Goal: Task Accomplishment & Management: Manage account settings

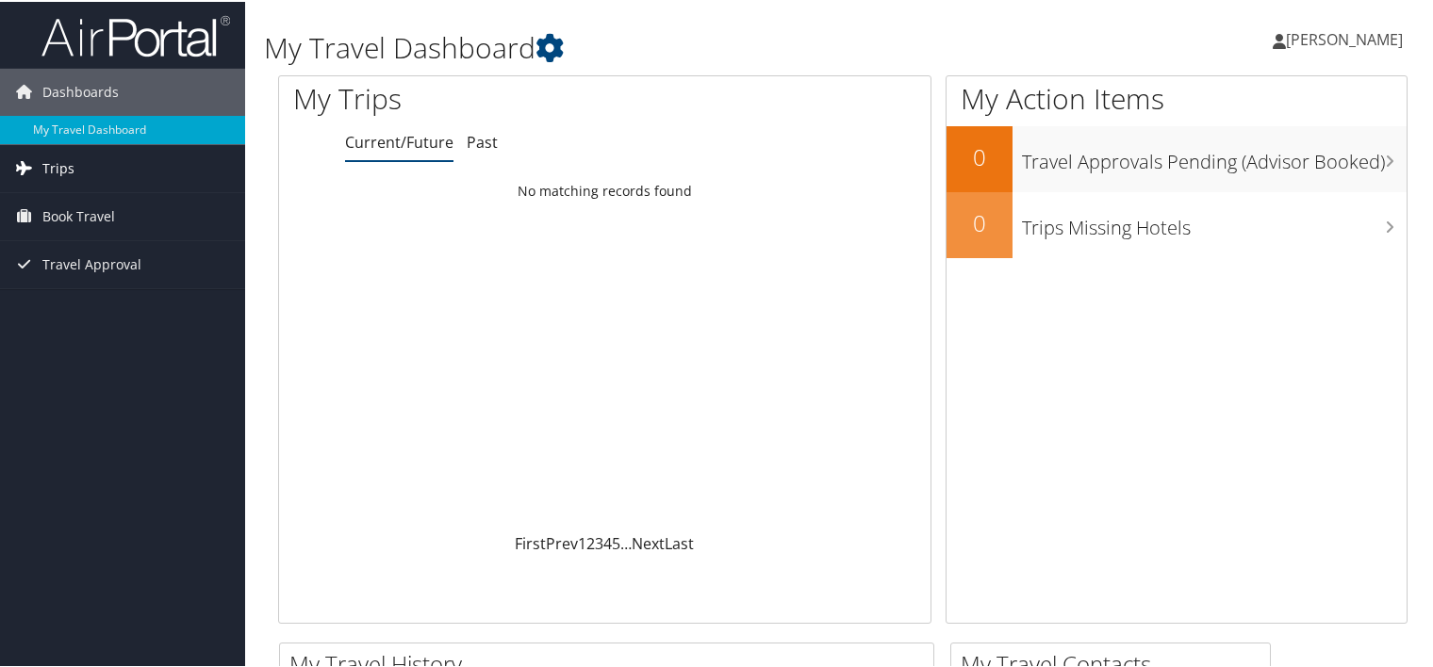
click at [109, 155] on link "Trips" at bounding box center [122, 166] width 245 height 47
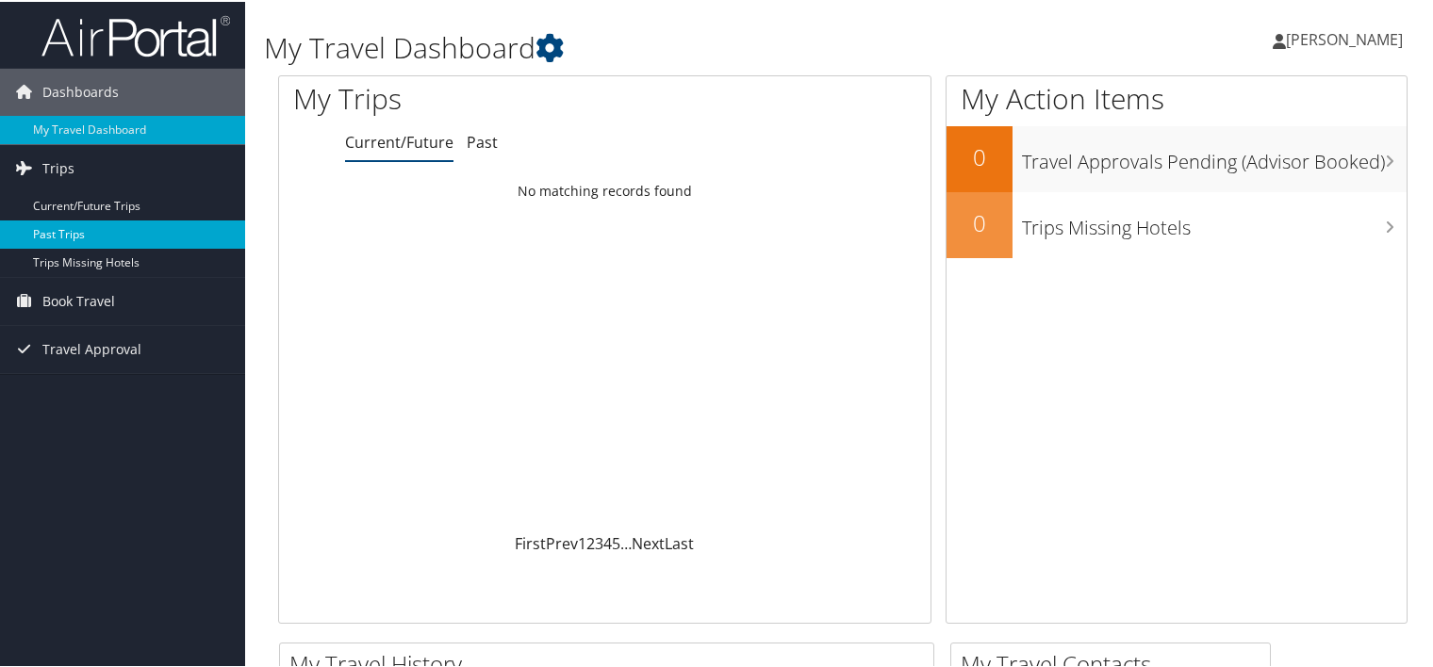
click at [113, 222] on link "Past Trips" at bounding box center [122, 233] width 245 height 28
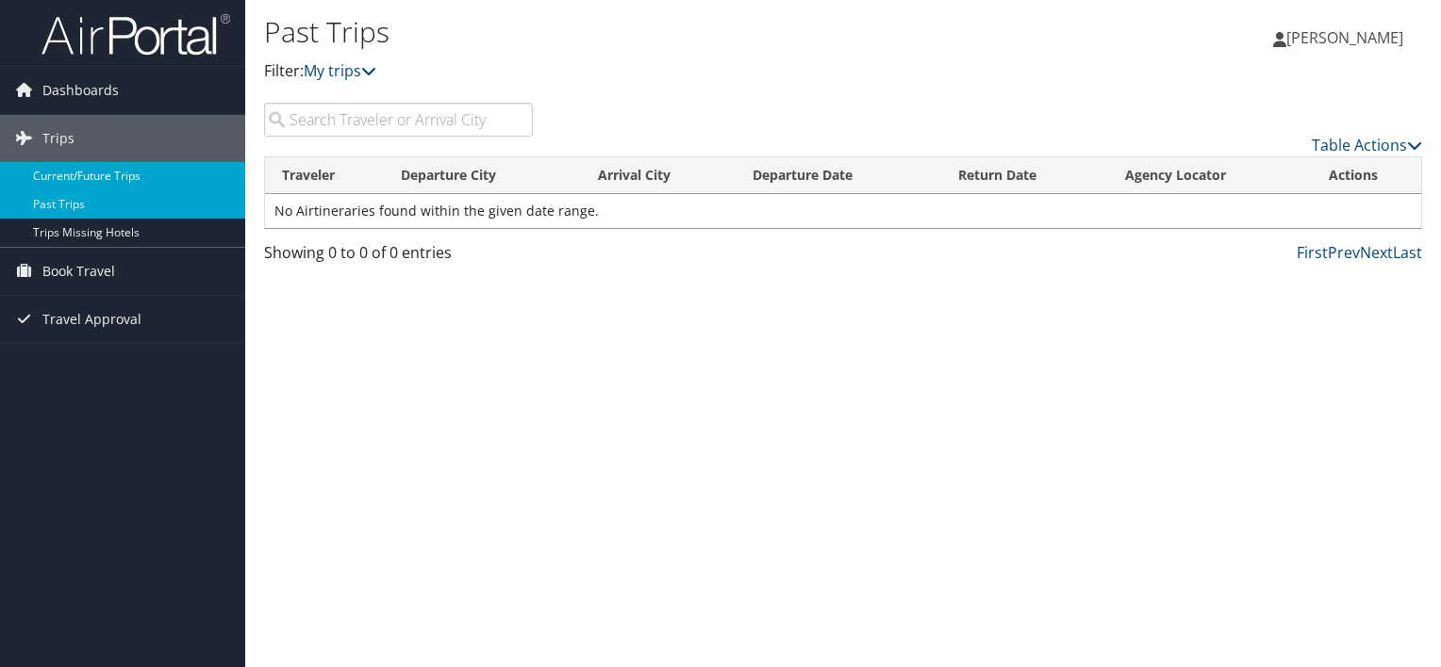
click at [81, 173] on link "Current/Future Trips" at bounding box center [122, 176] width 245 height 28
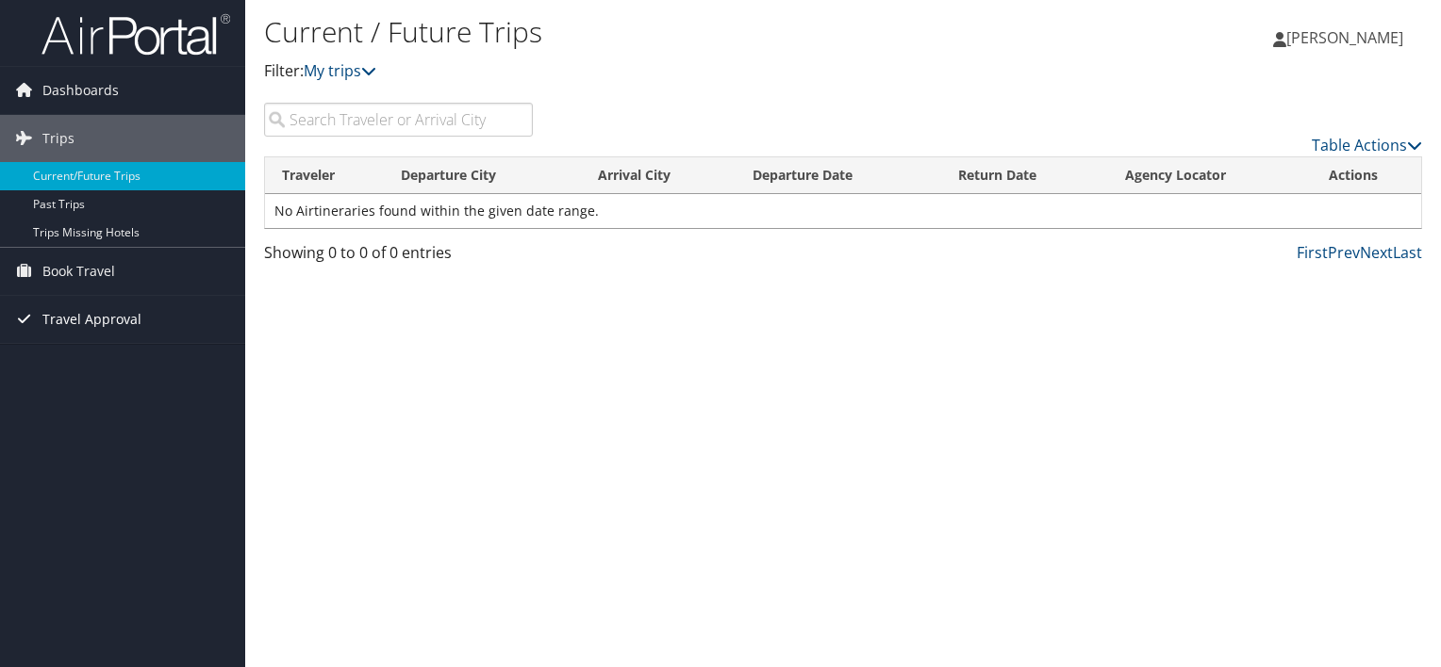
click at [102, 321] on span "Travel Approval" at bounding box center [91, 319] width 99 height 47
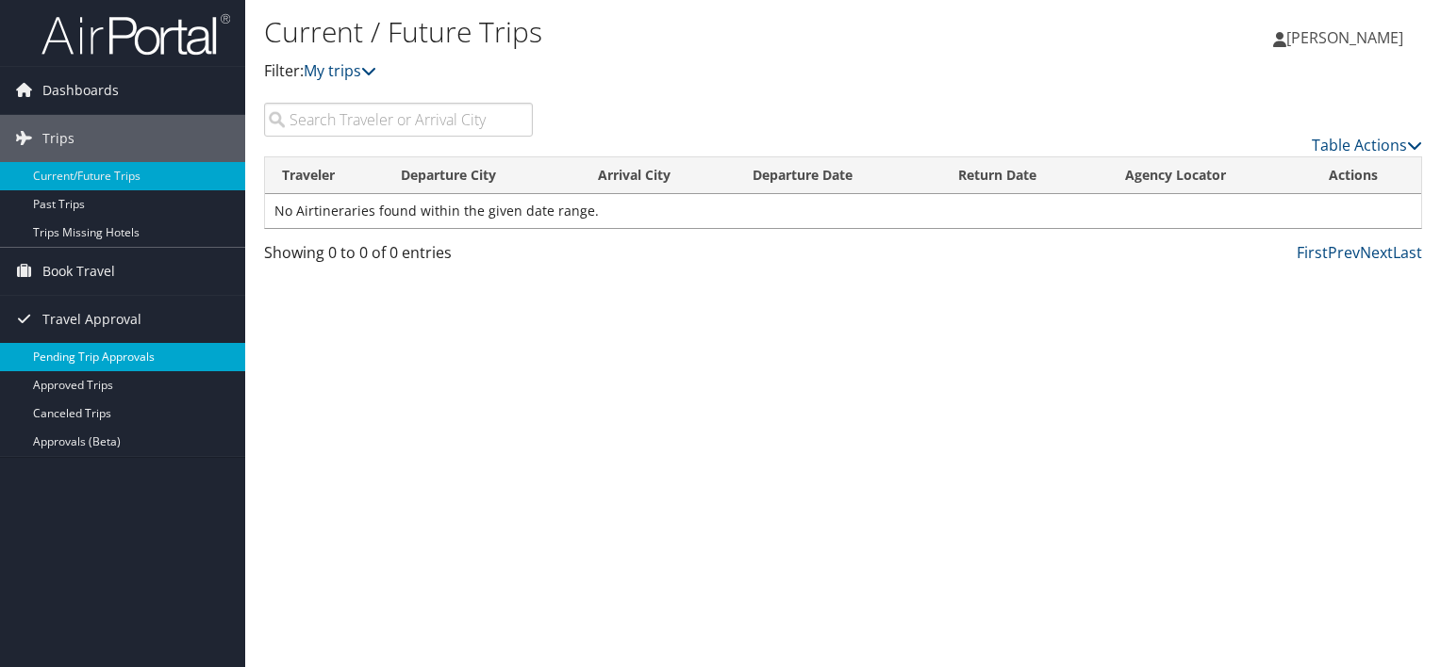
click at [112, 369] on link "Pending Trip Approvals" at bounding box center [122, 357] width 245 height 28
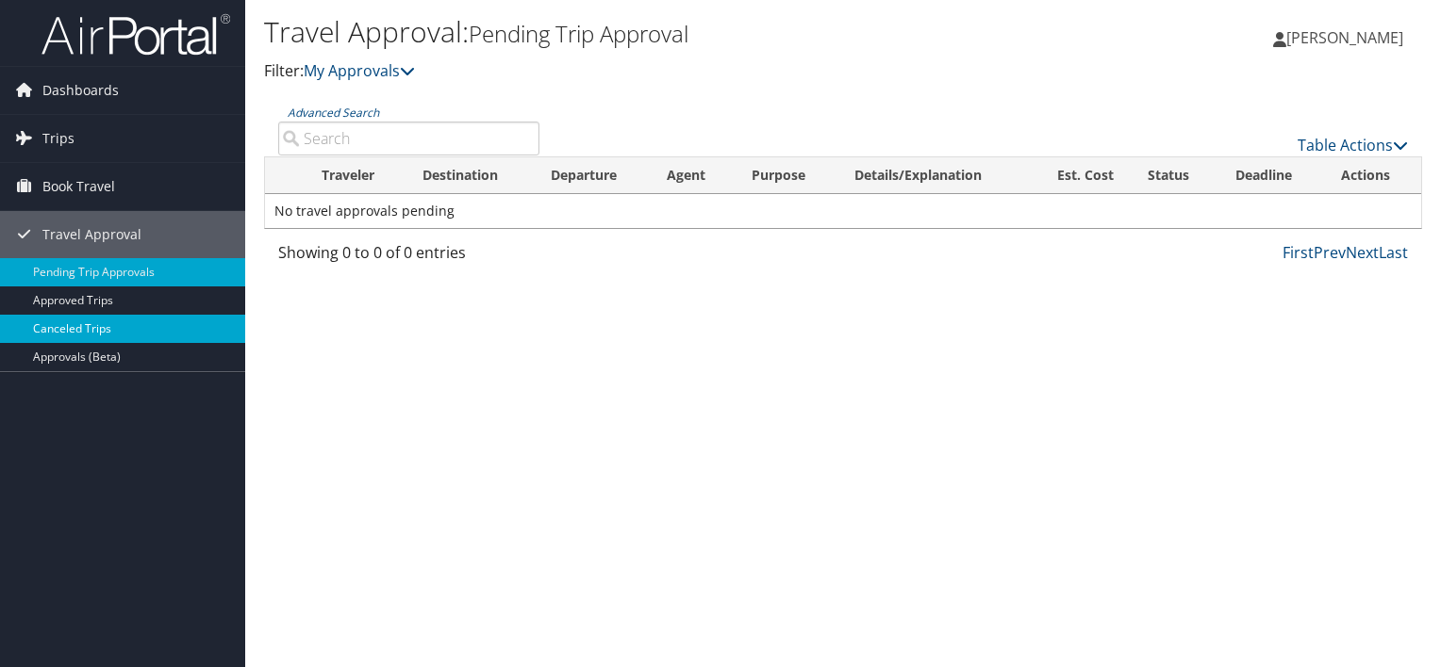
click at [126, 323] on link "Canceled Trips" at bounding box center [122, 329] width 245 height 28
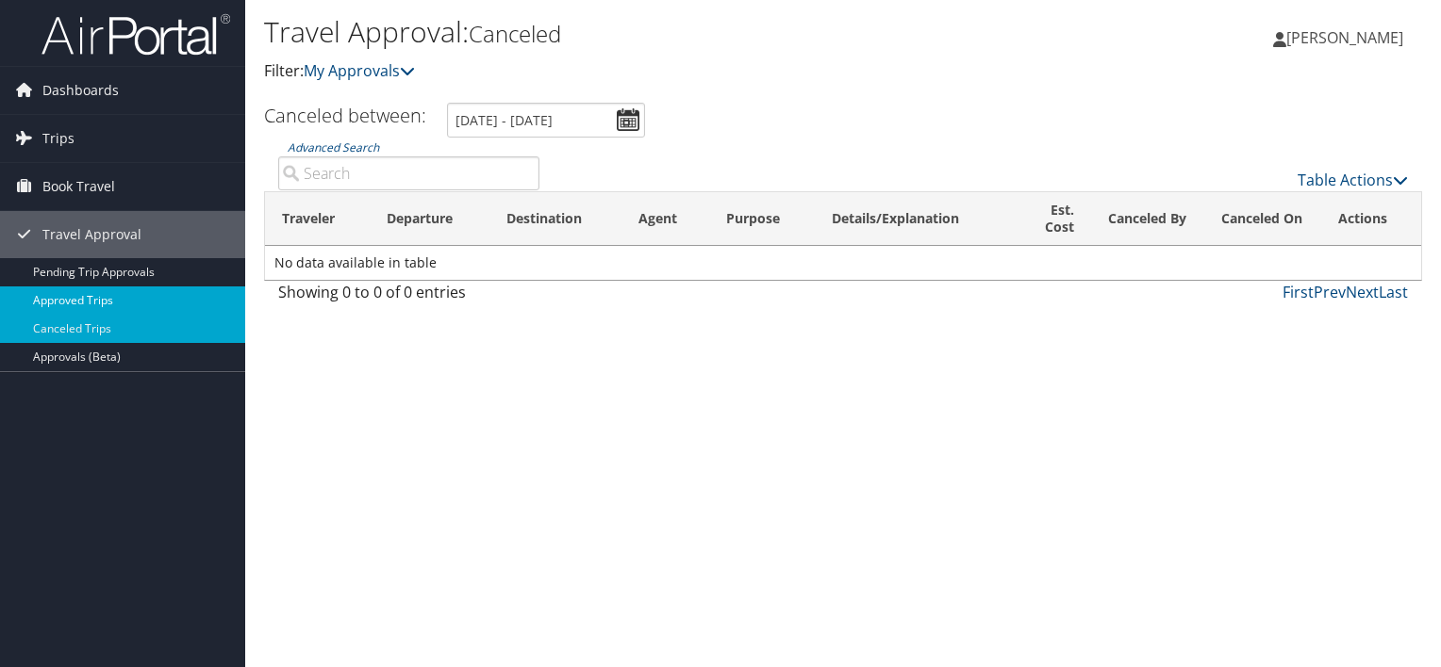
click at [126, 294] on link "Approved Trips" at bounding box center [122, 301] width 245 height 28
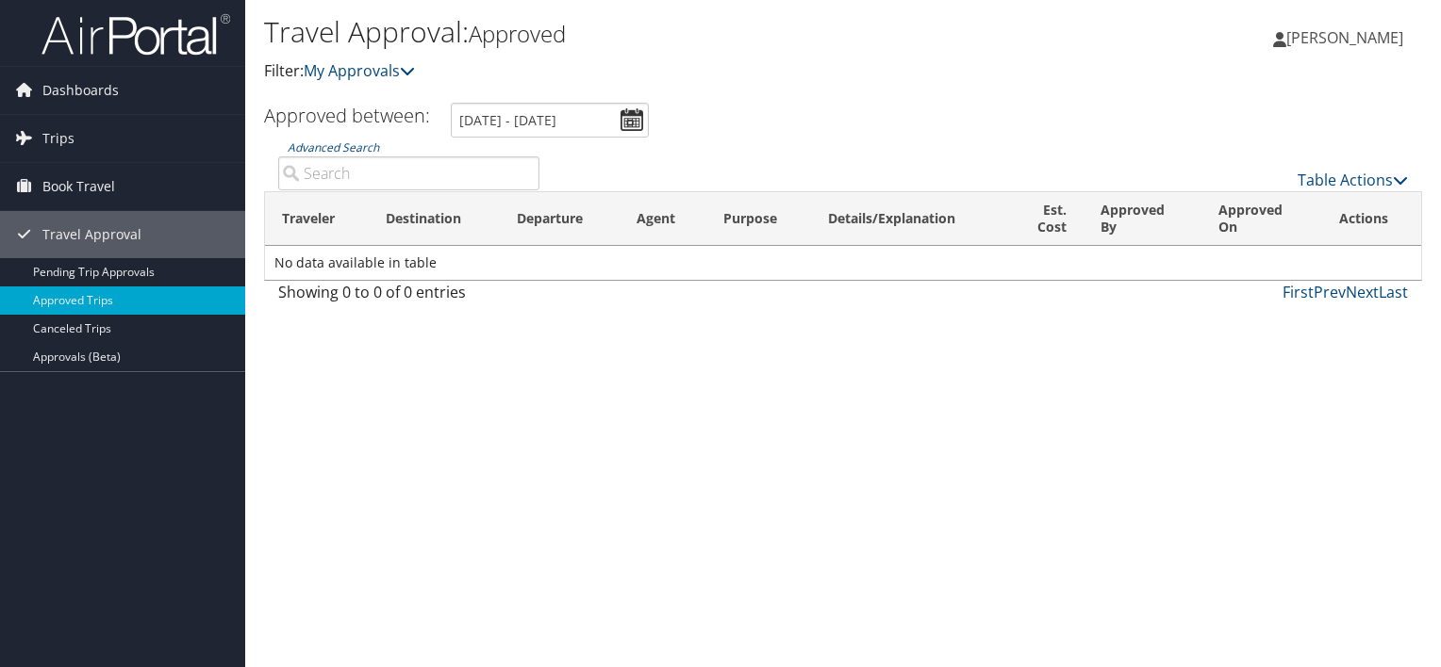
click at [1410, 45] on link "[PERSON_NAME]" at bounding box center [1347, 37] width 149 height 57
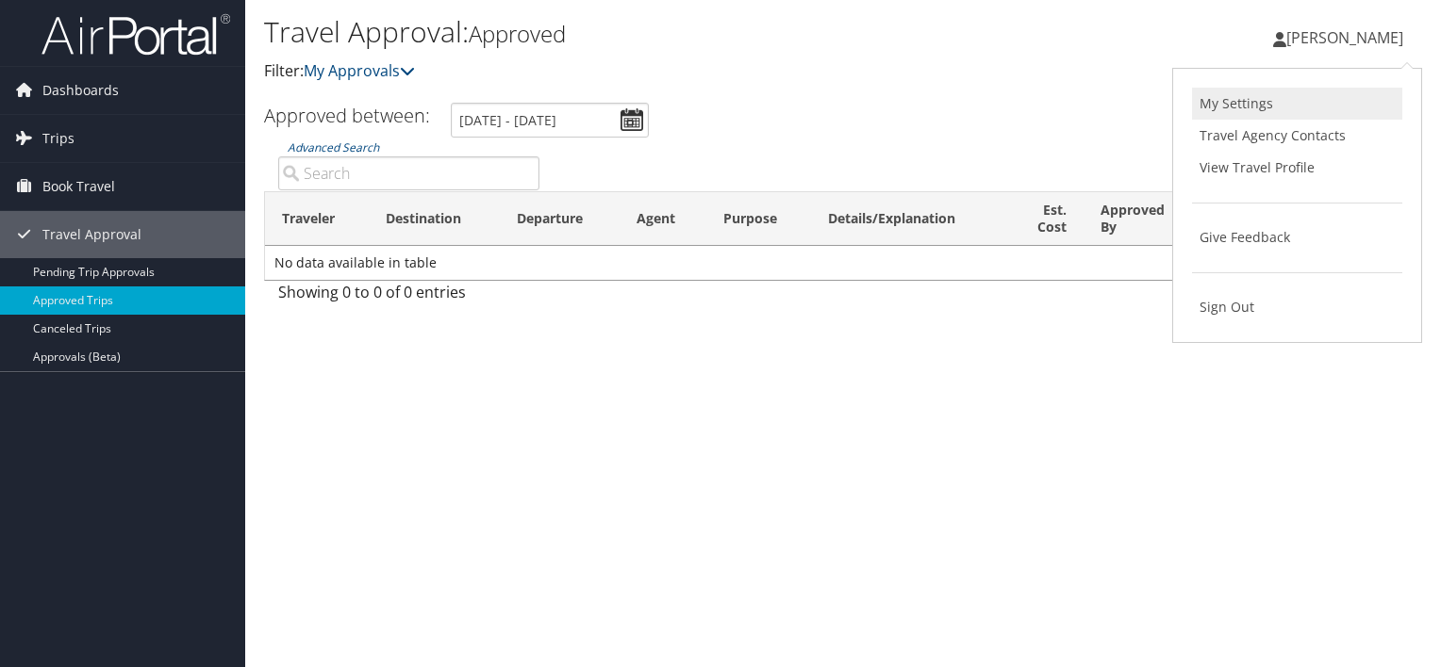
click at [1270, 99] on link "My Settings" at bounding box center [1297, 104] width 210 height 32
